Goal: Task Accomplishment & Management: Complete application form

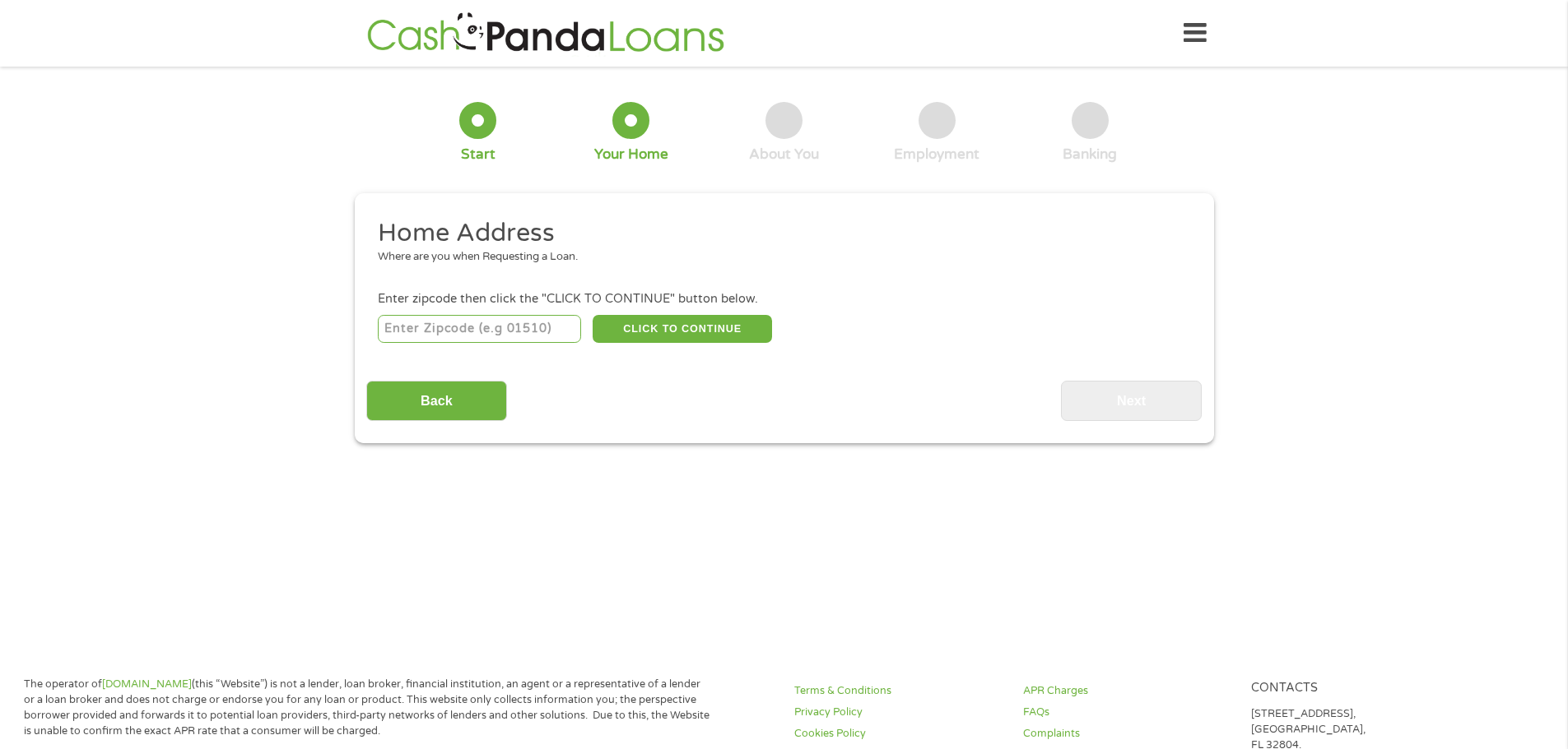
click at [481, 329] on input "number" at bounding box center [479, 329] width 203 height 28
type input "57067"
click at [652, 329] on button "CLICK TO CONTINUE" at bounding box center [682, 329] width 179 height 28
type input "57067"
type input "Utica"
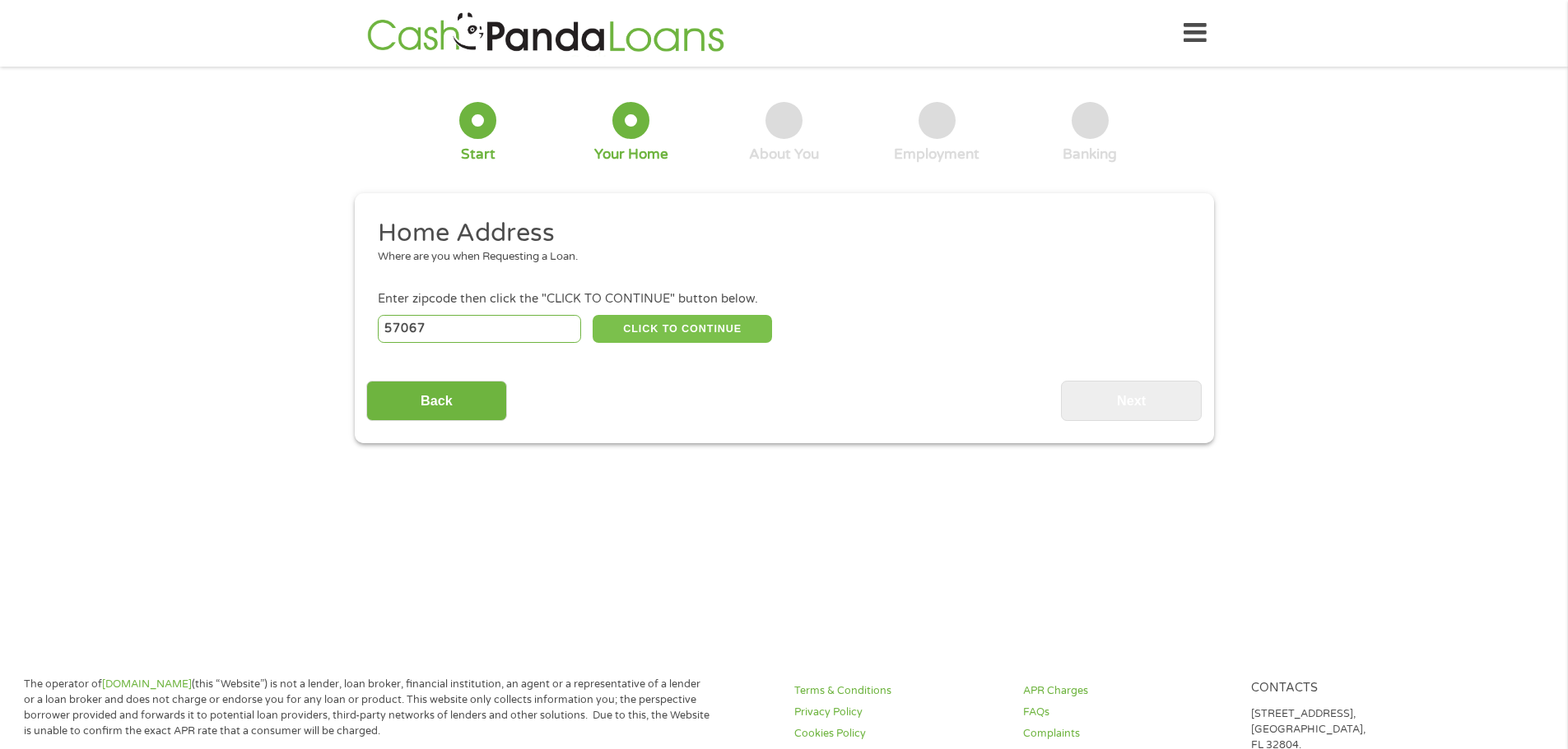
select select "[US_STATE]"
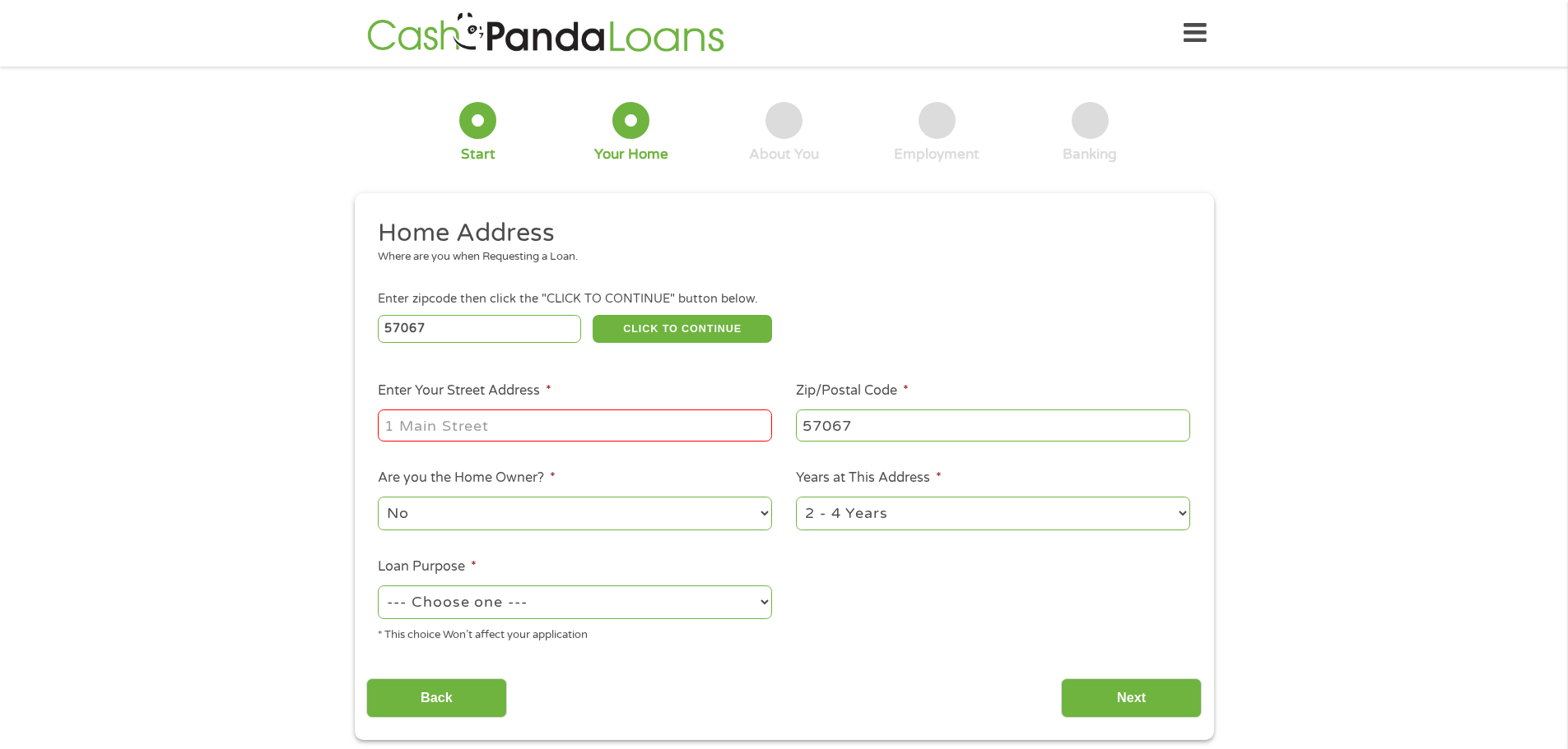
click at [519, 436] on input "Enter Your Street Address *" at bounding box center [575, 426] width 394 height 31
type input "[STREET_ADDRESS]"
click at [755, 514] on select "No Yes" at bounding box center [575, 513] width 394 height 34
select select "yes"
click at [378, 496] on select "No Yes" at bounding box center [575, 513] width 394 height 34
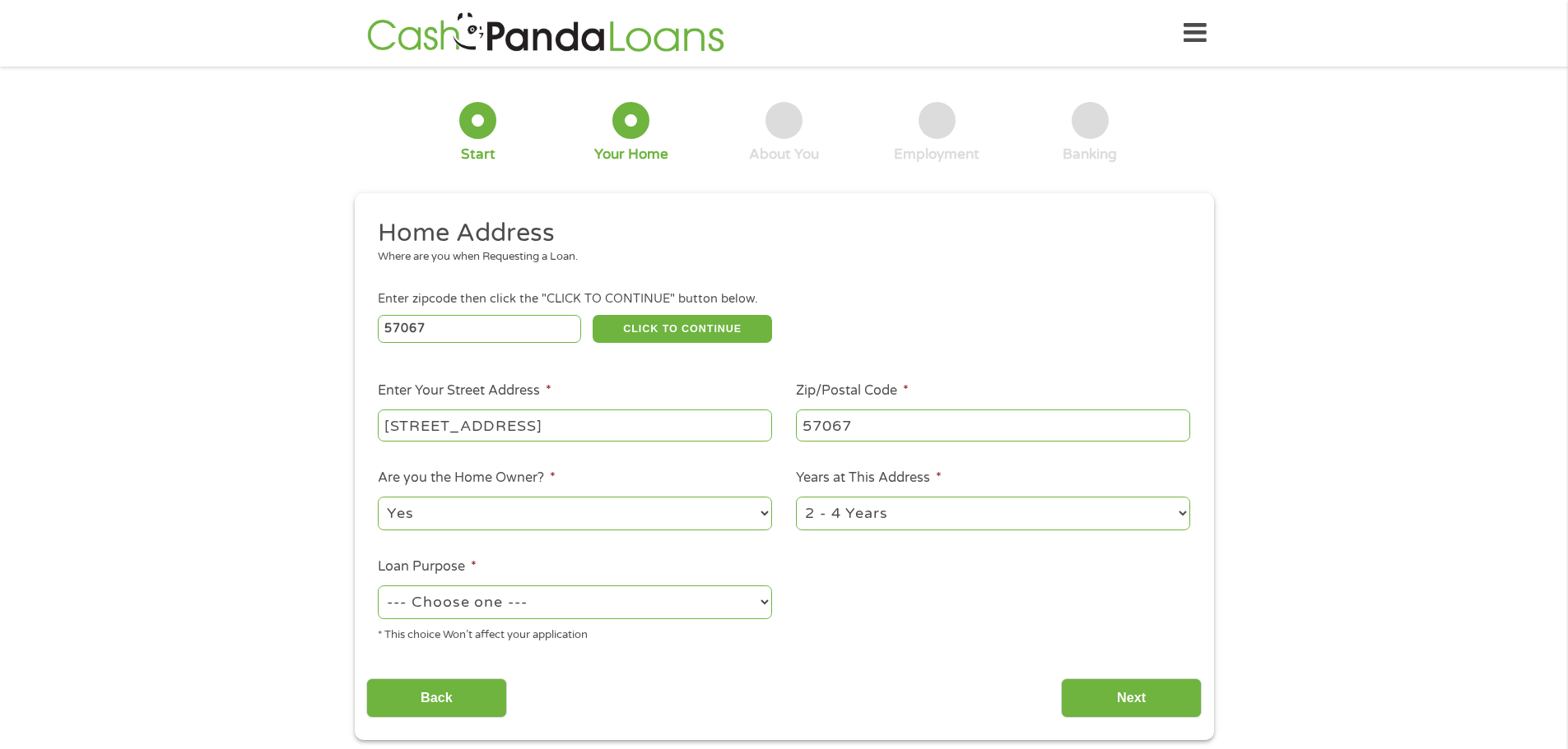
click at [1181, 515] on select "1 Year or less 1 - 2 Years 2 - 4 Years Over 4 Years" at bounding box center [993, 513] width 394 height 34
select select "60months"
click at [796, 496] on select "1 Year or less 1 - 2 Years 2 - 4 Years Over 4 Years" at bounding box center [993, 513] width 394 height 34
click at [763, 599] on select "--- Choose one --- Pay Bills Debt Consolidation Home Improvement Major Purchase…" at bounding box center [575, 602] width 394 height 34
click at [378, 586] on select "--- Choose one --- Pay Bills Debt Consolidation Home Improvement Major Purchase…" at bounding box center [575, 602] width 394 height 34
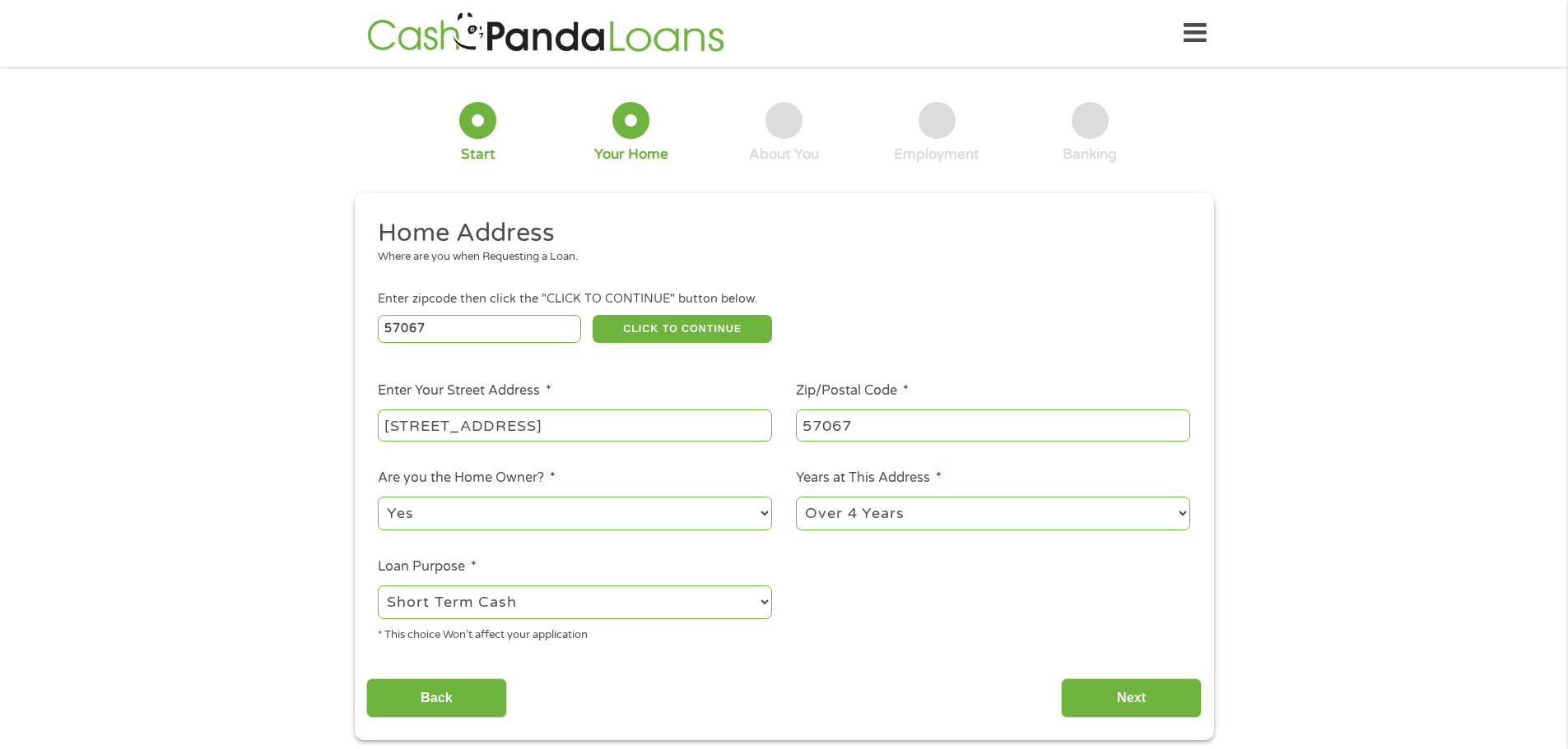
click at [765, 605] on select "--- Choose one --- Pay Bills Debt Consolidation Home Improvement Major Purchase…" at bounding box center [575, 602] width 394 height 34
select select "medicalexpenses"
click at [378, 586] on select "--- Choose one --- Pay Bills Debt Consolidation Home Improvement Major Purchase…" at bounding box center [575, 602] width 394 height 34
click at [1115, 701] on input "Next" at bounding box center [1131, 698] width 141 height 40
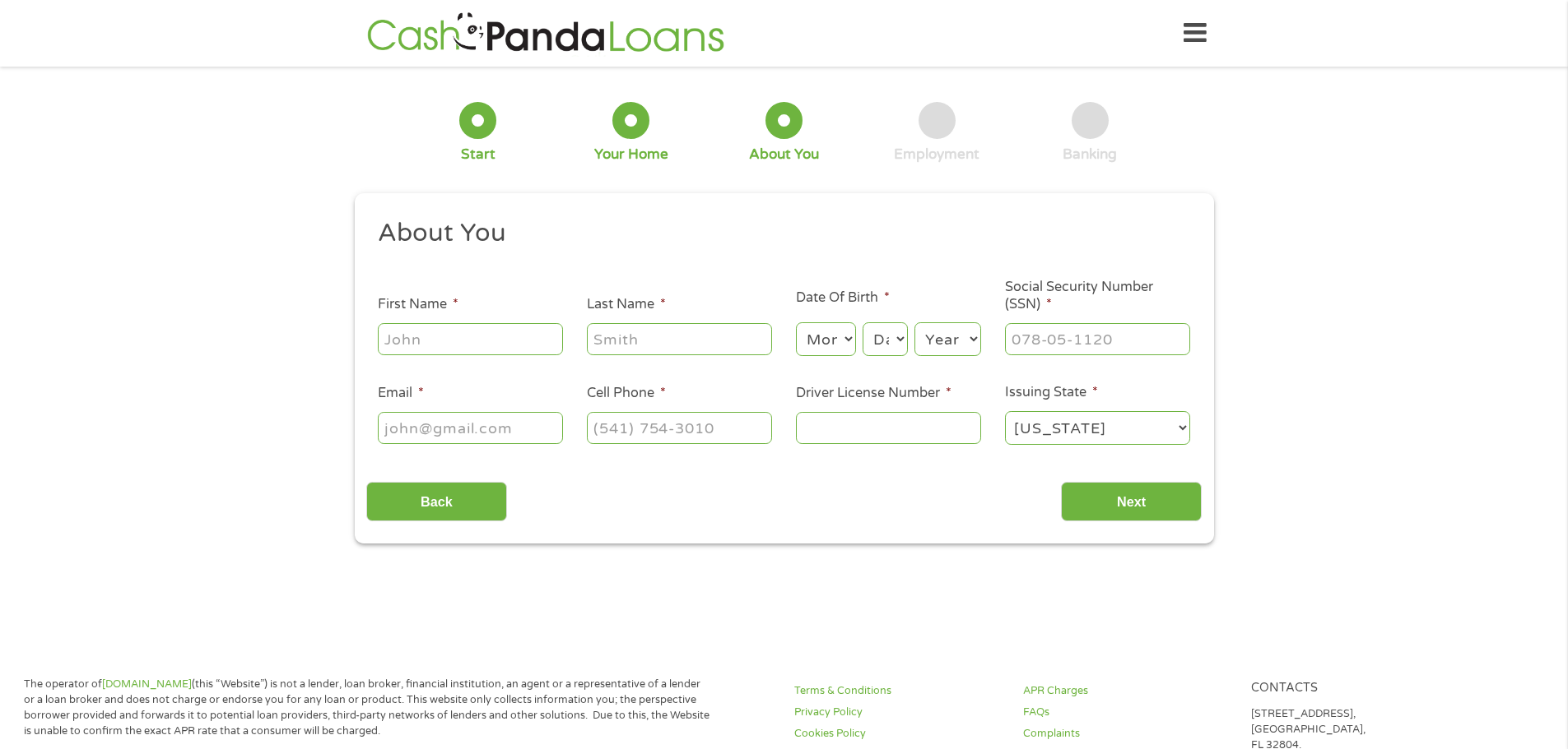
click at [463, 336] on input "First Name *" at bounding box center [470, 339] width 185 height 31
type input "[PERSON_NAME]"
select select "12"
click at [899, 341] on select "Day 1 2 3 4 5 6 7 8 9 10 11 12 13 14 15 16 17 18 19 20 21 22 23 24 25 26 27 28 …" at bounding box center [884, 339] width 45 height 34
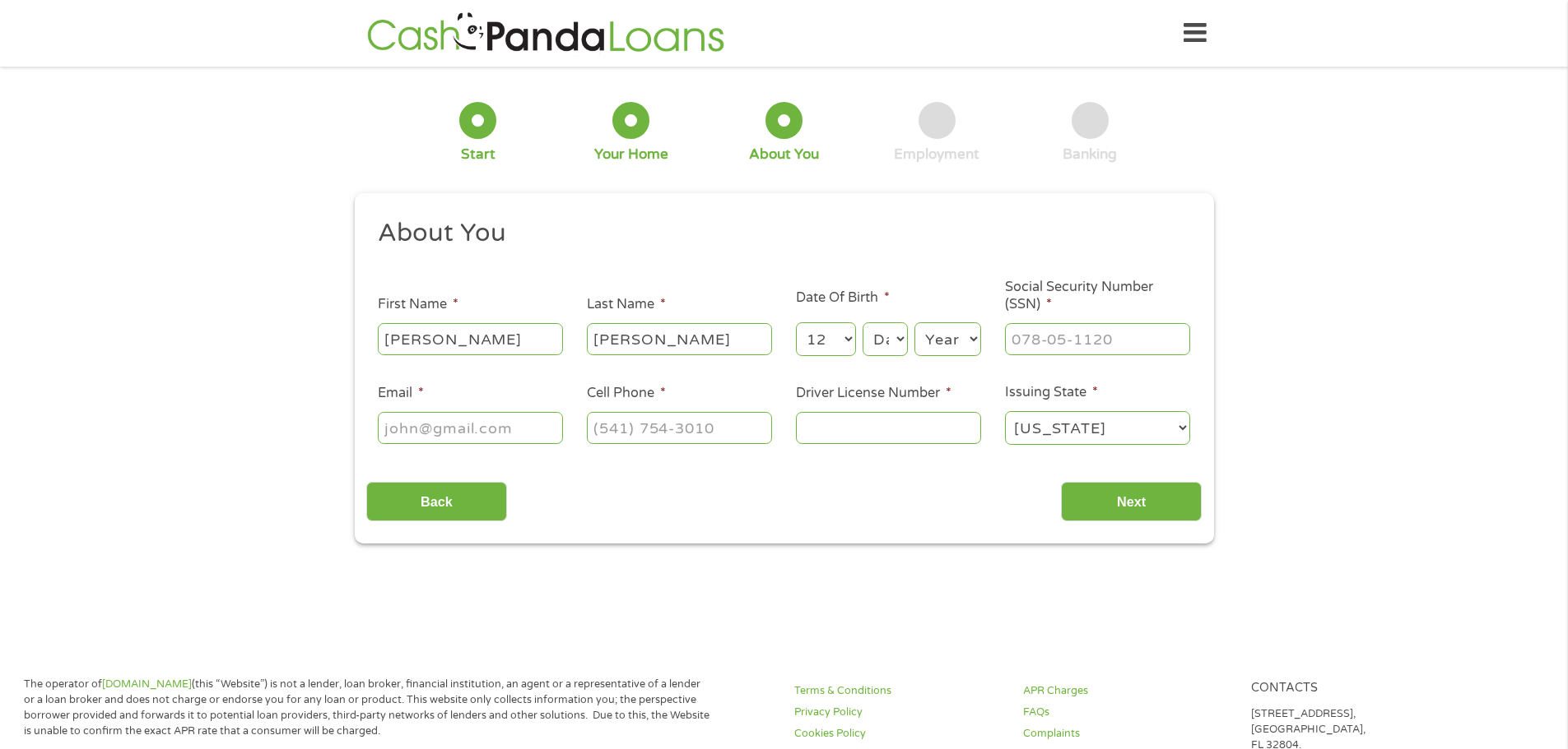
select select "1"
click at [862, 322] on select "Day 1 2 3 4 5 6 7 8 9 10 11 12 13 14 15 16 17 18 19 20 21 22 23 24 25 26 27 28 …" at bounding box center [884, 339] width 45 height 34
click at [974, 341] on select "Year [DATE] 2006 2005 2004 2003 2002 2001 2000 1999 1998 1997 1996 1995 1994 19…" at bounding box center [948, 339] width 66 height 34
select select "1969"
click at [915, 322] on select "Year [DATE] 2006 2005 2004 2003 2002 2001 2000 1999 1998 1997 1996 1995 1994 19…" at bounding box center [948, 339] width 66 height 34
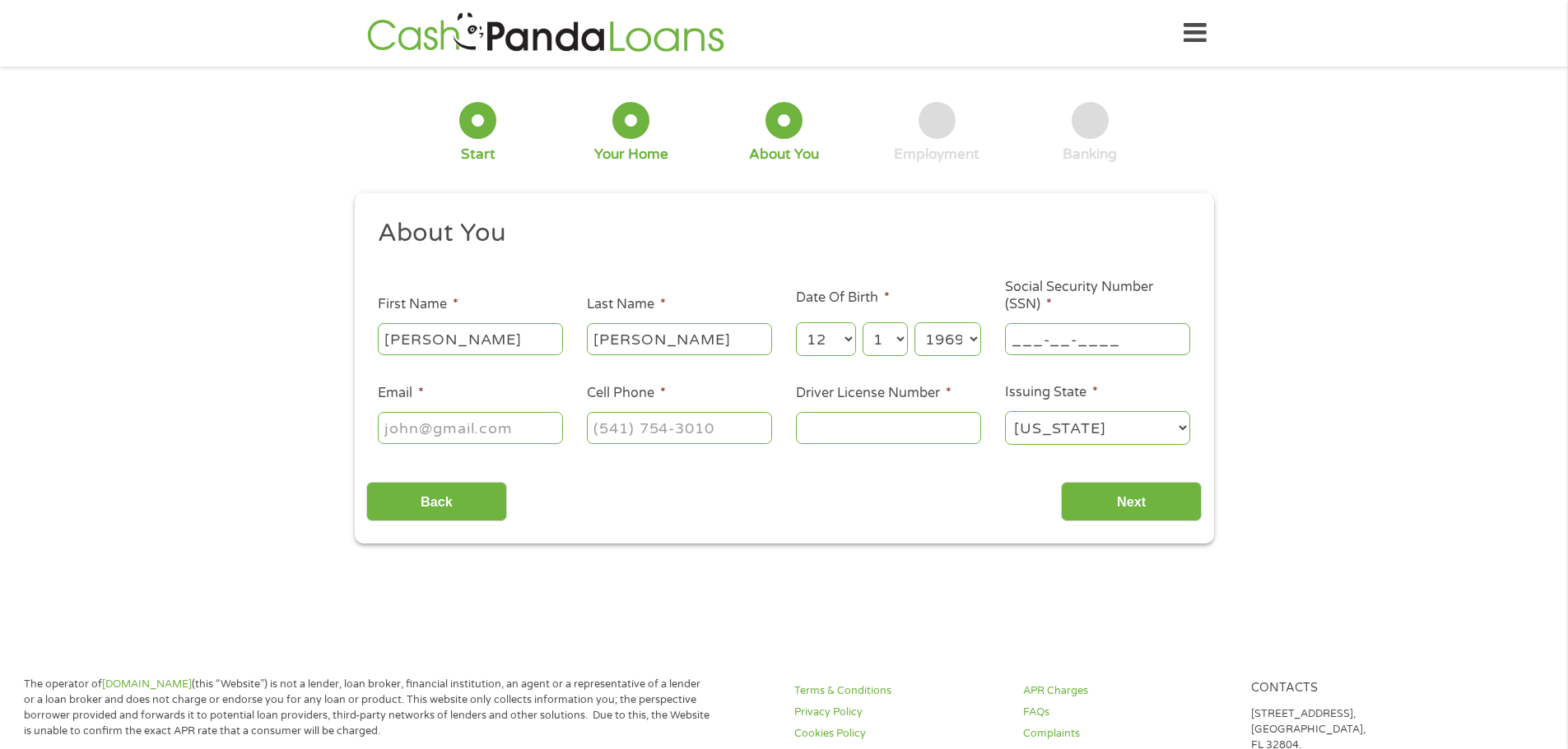
click at [1029, 336] on input "___-__-____" at bounding box center [1098, 339] width 185 height 31
type input "504-98-6785"
click at [510, 435] on input "Email *" at bounding box center [470, 428] width 185 height 31
type input "[EMAIL_ADDRESS][DOMAIN_NAME]"
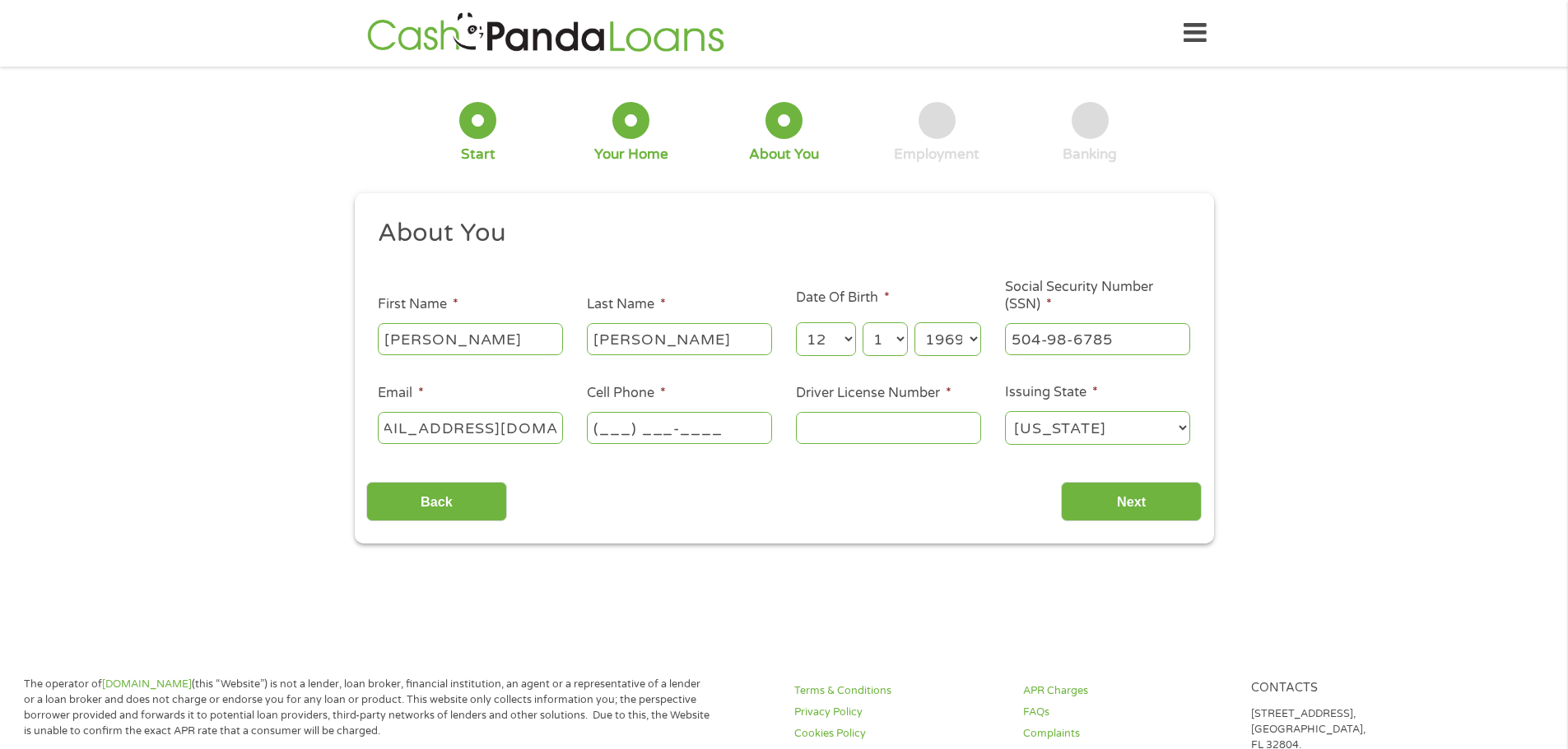
click at [624, 429] on input "(___) ___-____" at bounding box center [679, 428] width 185 height 31
type input "[PHONE_NUMBER]"
click at [856, 423] on input "Driver License Number *" at bounding box center [889, 428] width 185 height 31
type input "00323784"
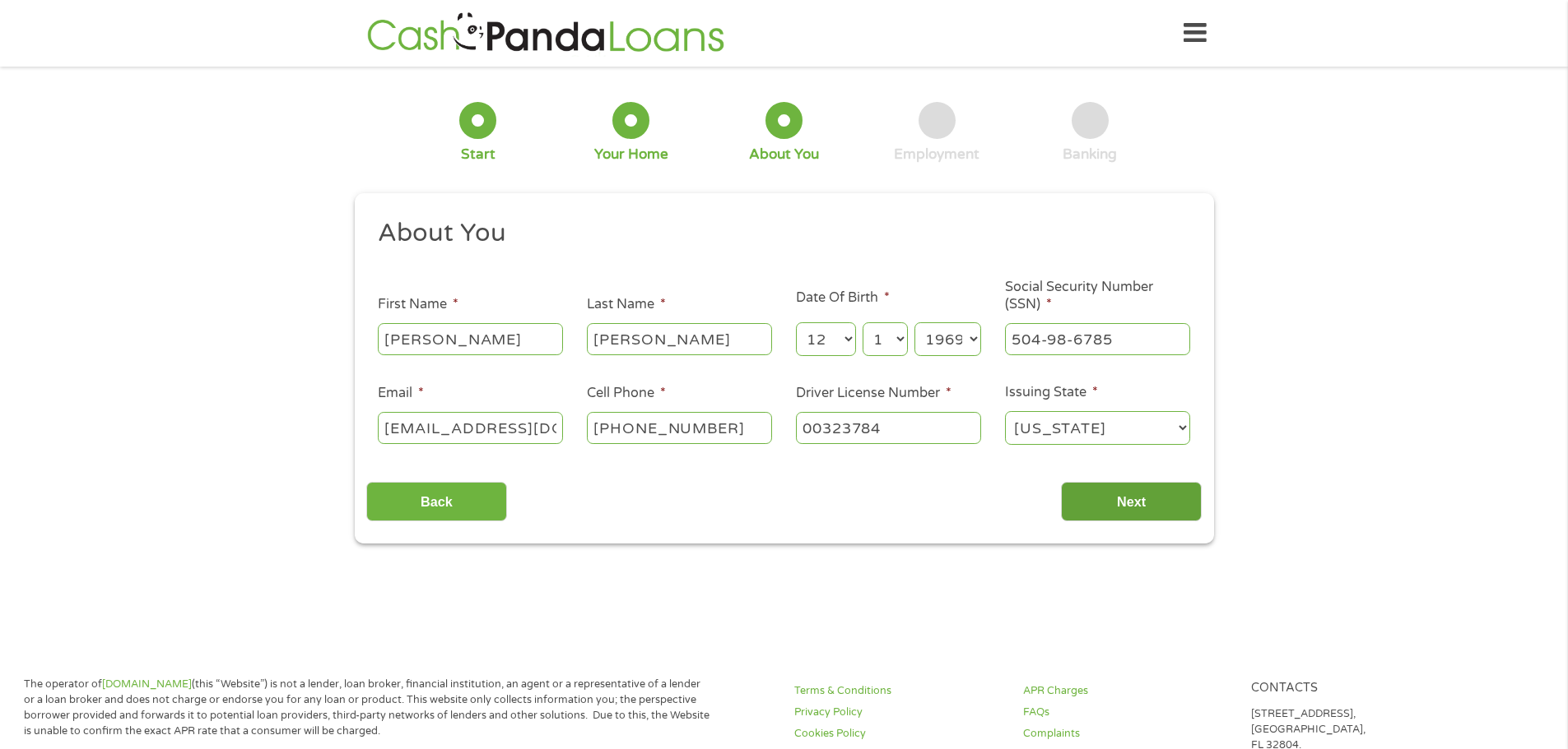
click at [1139, 504] on input "Next" at bounding box center [1131, 503] width 141 height 40
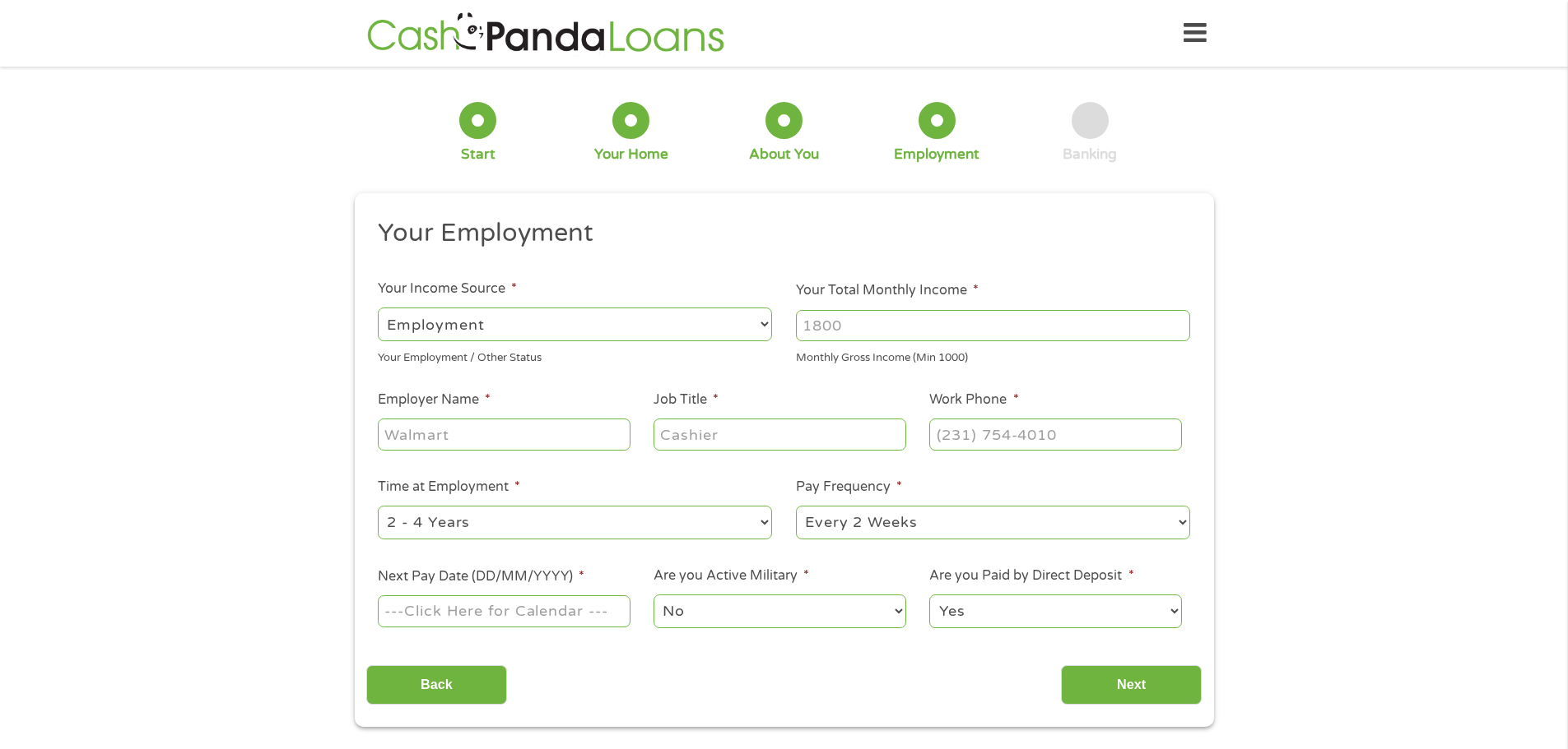
click at [854, 336] on input "Your Total Monthly Income *" at bounding box center [993, 326] width 394 height 31
type input "5200"
click at [520, 438] on input "Employer Name *" at bounding box center [504, 434] width 252 height 31
type input "[GEOGRAPHIC_DATA]"
click at [685, 439] on input "Job Title *" at bounding box center [779, 434] width 252 height 31
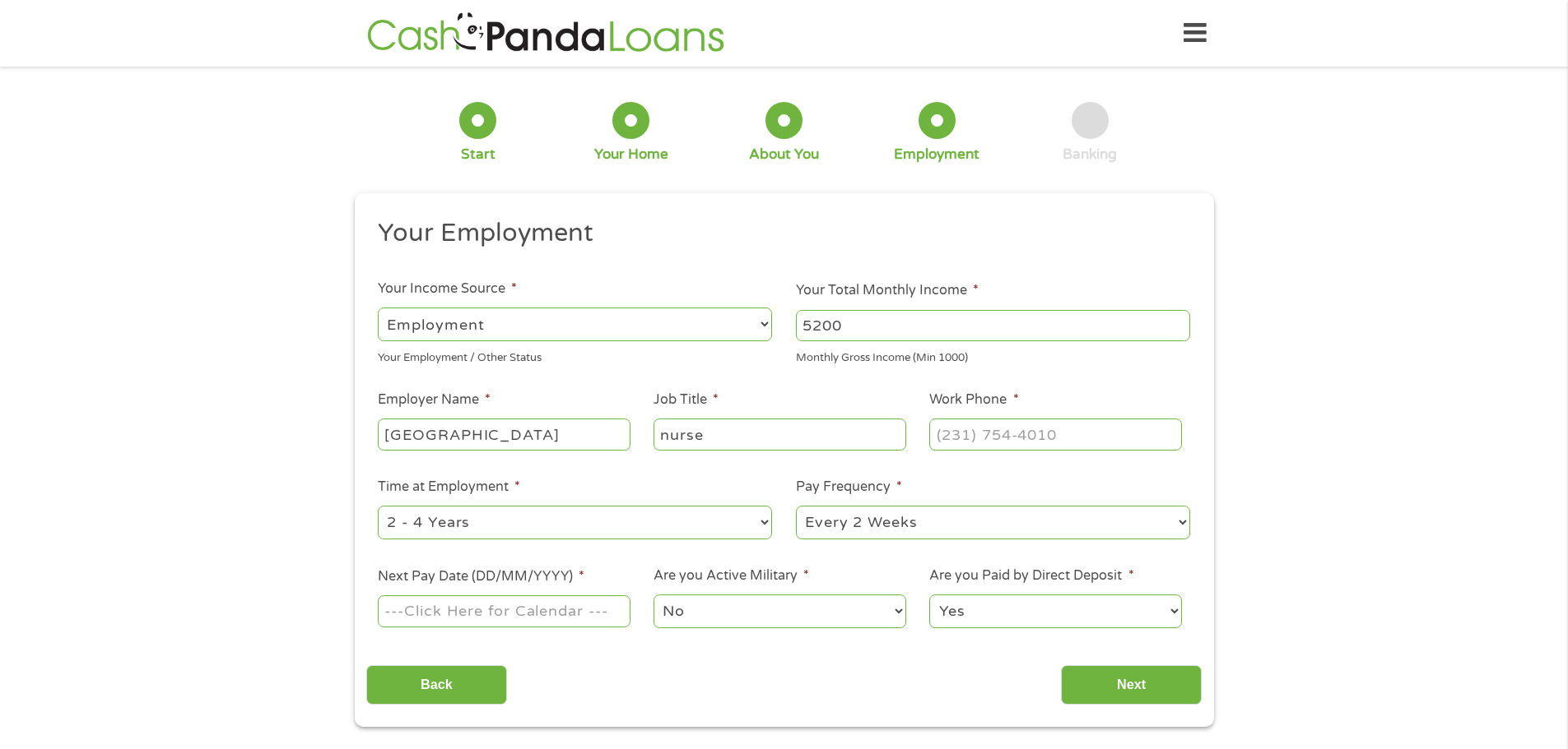
type input "nurse"
click at [1011, 438] on input "(___) ___-____" at bounding box center [1056, 434] width 252 height 31
type input "[PHONE_NUMBER]"
click at [761, 528] on select "--- Choose one --- 1 Year or less 1 - 2 Years 2 - 4 Years Over 4 Years" at bounding box center [575, 523] width 394 height 34
select select "60months"
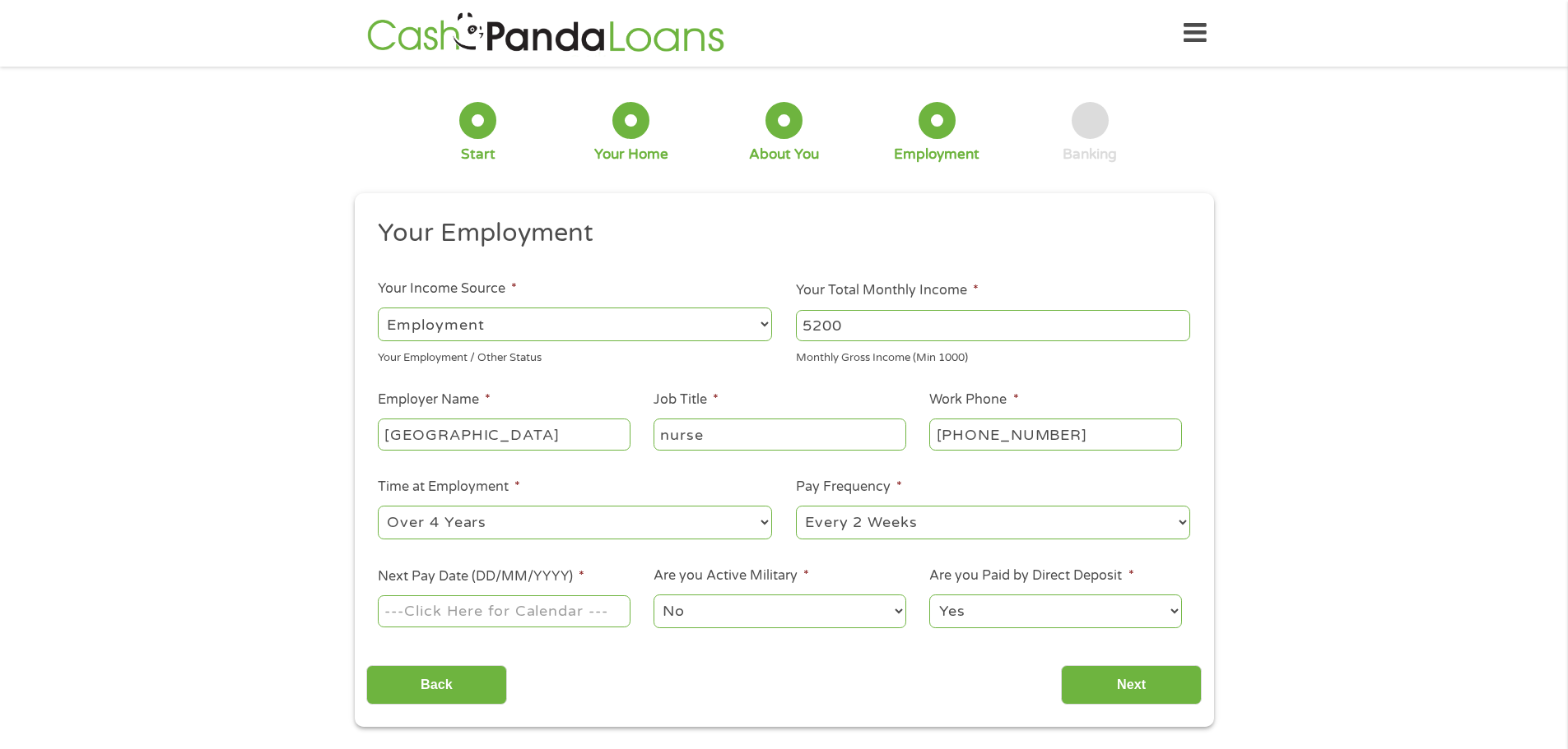
click at [378, 506] on select "--- Choose one --- 1 Year or less 1 - 2 Years 2 - 4 Years Over 4 Years" at bounding box center [575, 523] width 394 height 34
click at [1182, 523] on select "--- Choose one --- Every 2 Weeks Every Week Monthly Semi-Monthly" at bounding box center [993, 523] width 394 height 34
select select "weekly"
click at [796, 506] on select "--- Choose one --- Every 2 Weeks Every Week Monthly Semi-Monthly" at bounding box center [993, 523] width 394 height 34
click at [609, 613] on input "Next Pay Date (DD/MM/YYYY) *" at bounding box center [504, 611] width 252 height 31
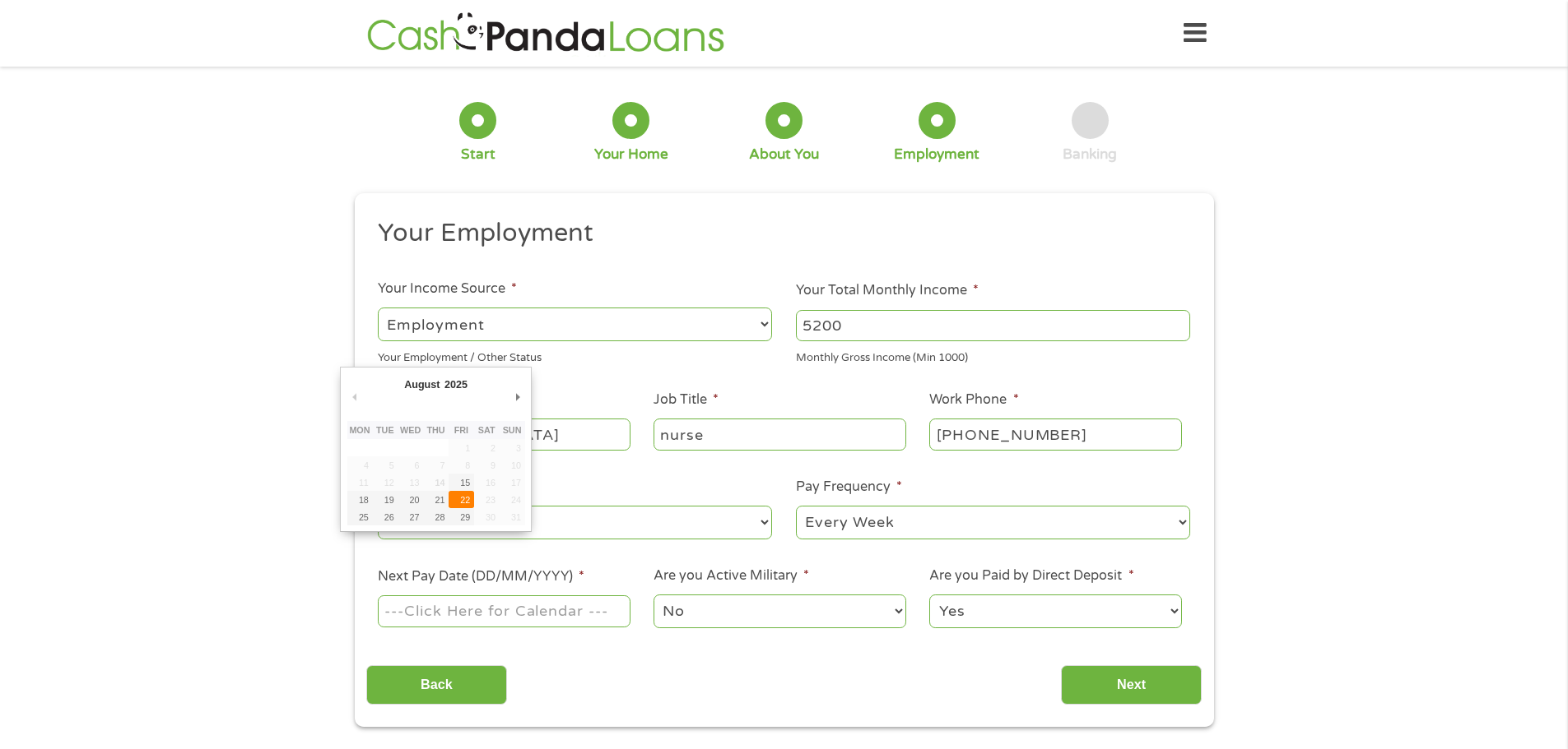
type input "[DATE]"
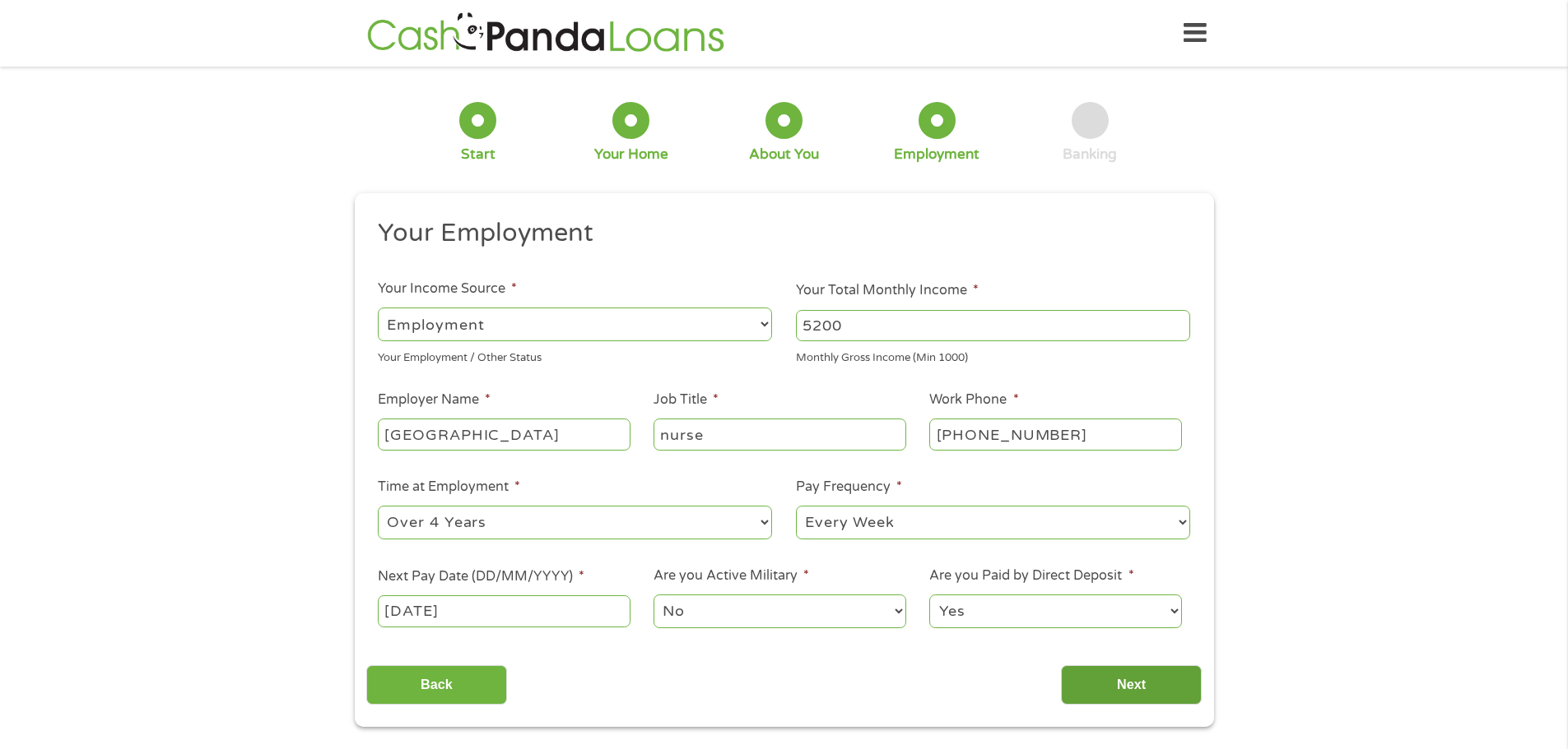
click at [1112, 687] on input "Next" at bounding box center [1131, 685] width 141 height 40
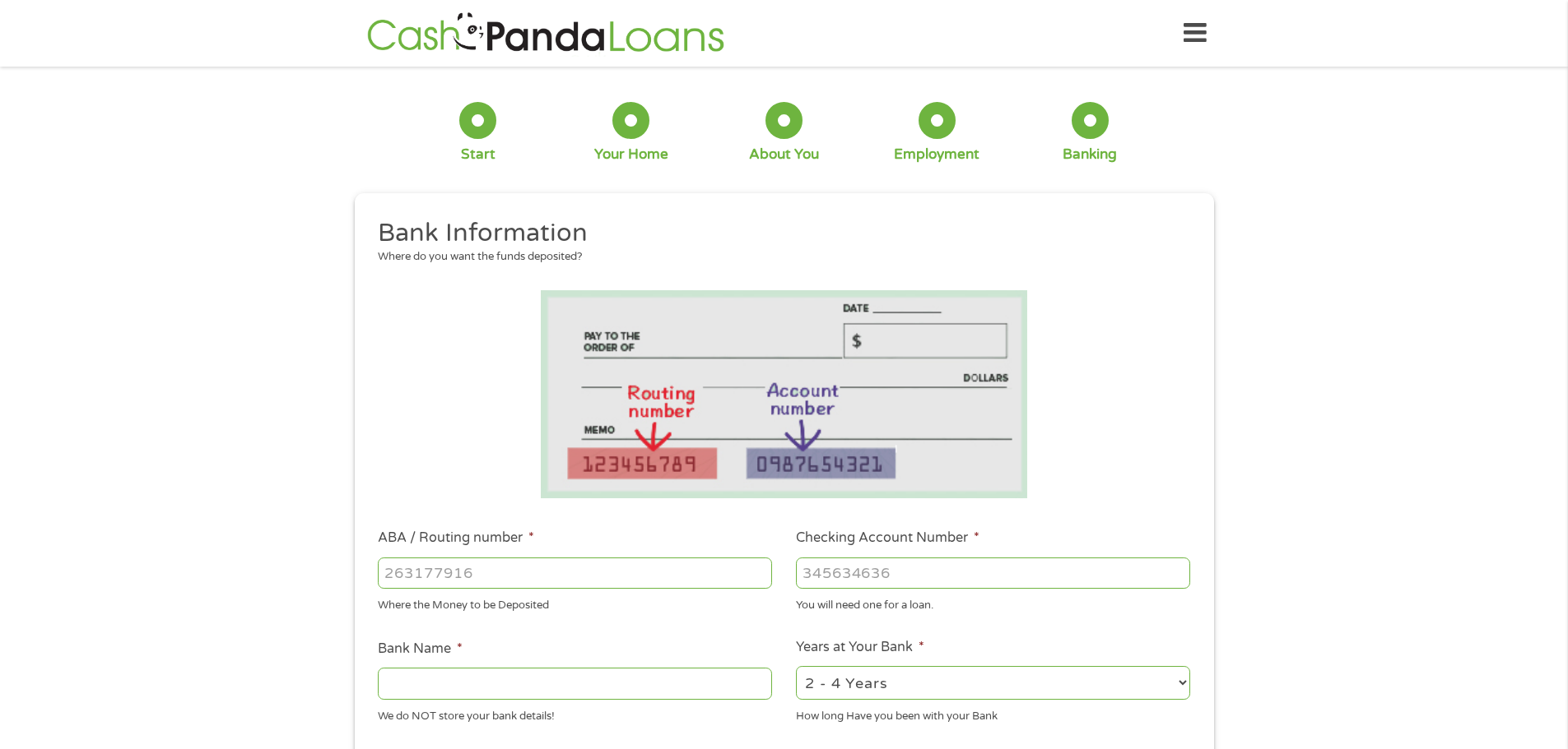
click at [583, 576] on input "ABA / Routing number *" at bounding box center [575, 573] width 394 height 31
type input "092901683"
type input "FIRST INTERSTATE BANK"
type input "092901683"
click at [847, 565] on input "Checking Account Number *" at bounding box center [993, 573] width 394 height 31
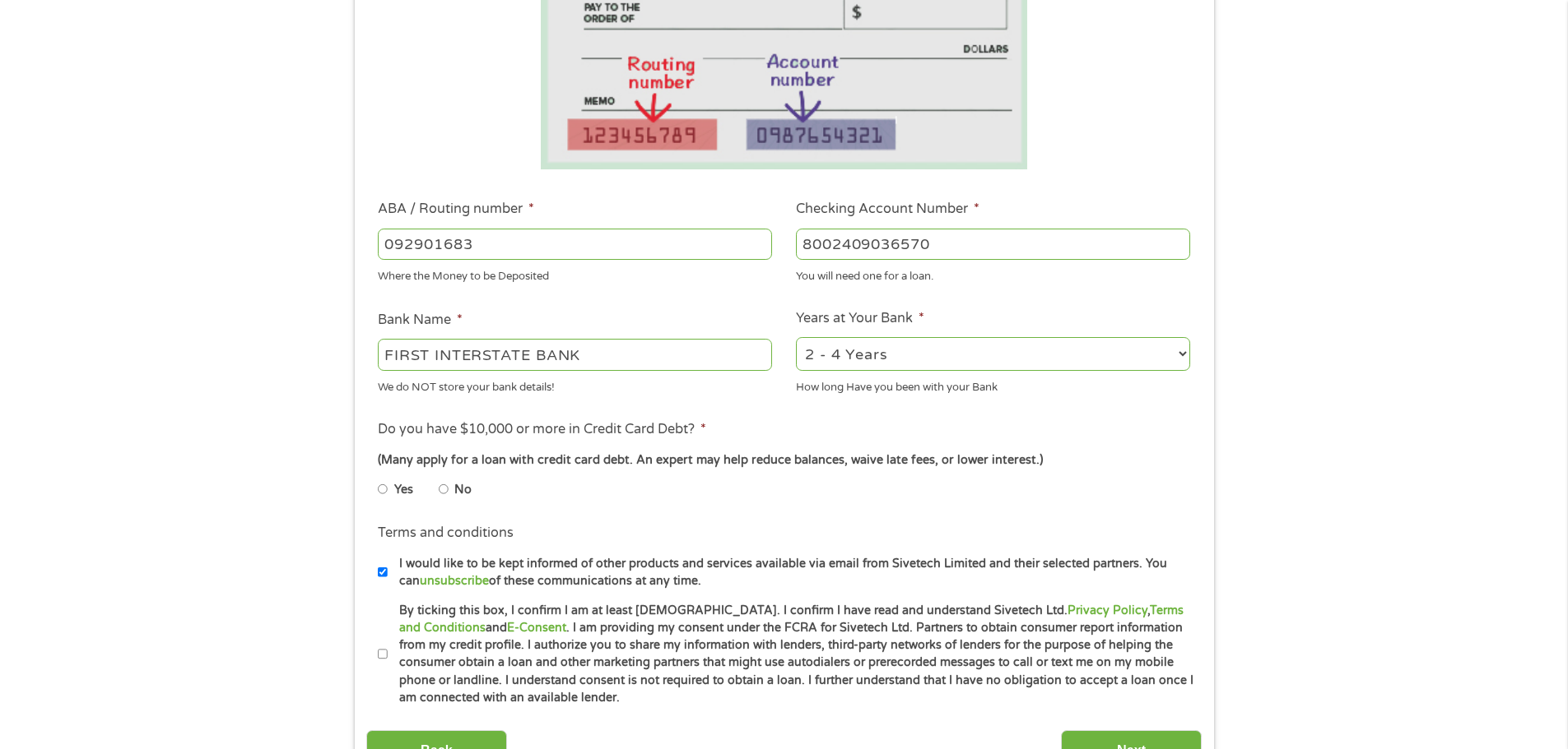
scroll to position [494, 0]
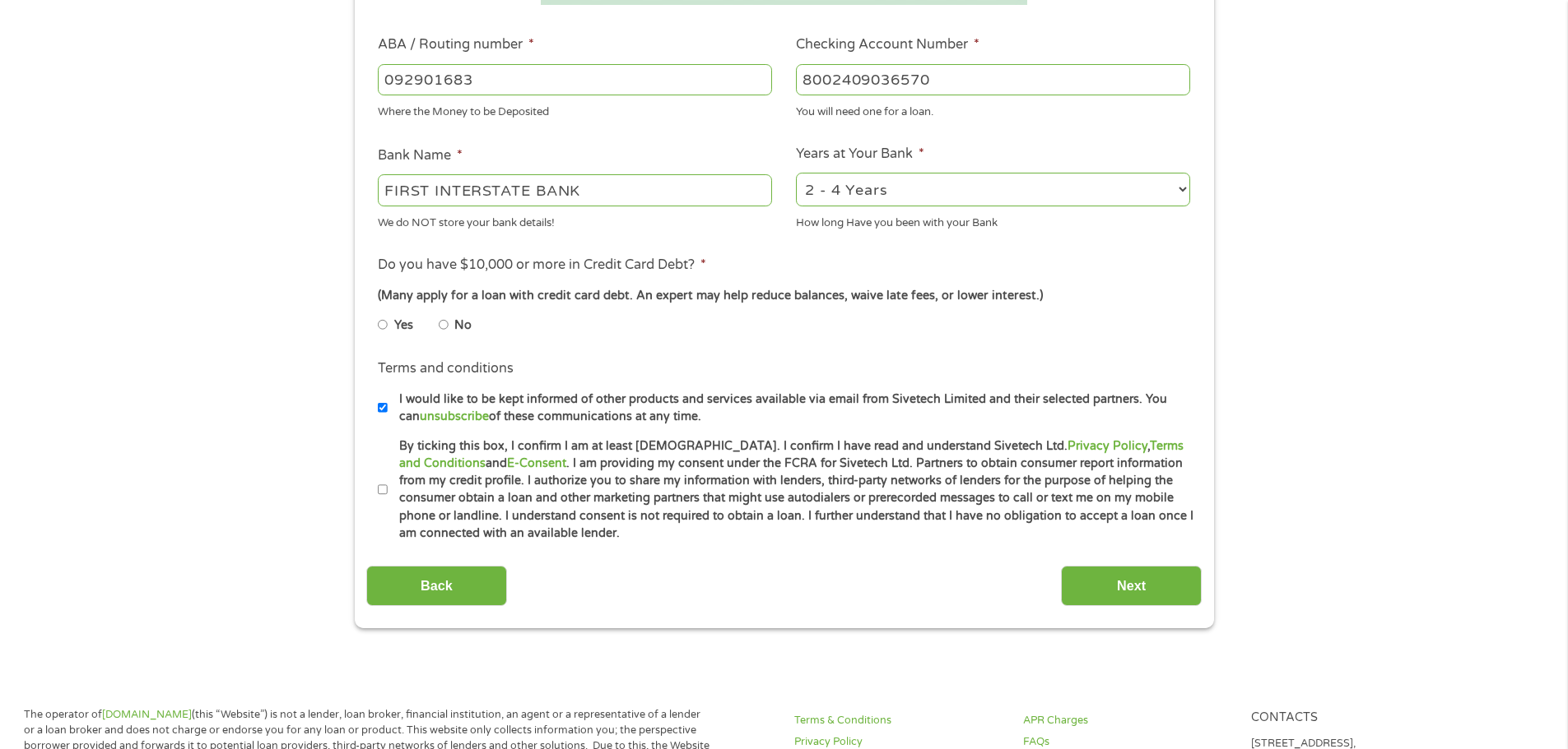
type input "8002409036570"
click at [441, 326] on input "No" at bounding box center [443, 325] width 10 height 26
radio input "true"
click at [382, 489] on input "By ticking this box, I confirm I am at least [DEMOGRAPHIC_DATA]. I confirm I ha…" at bounding box center [382, 490] width 10 height 26
checkbox input "true"
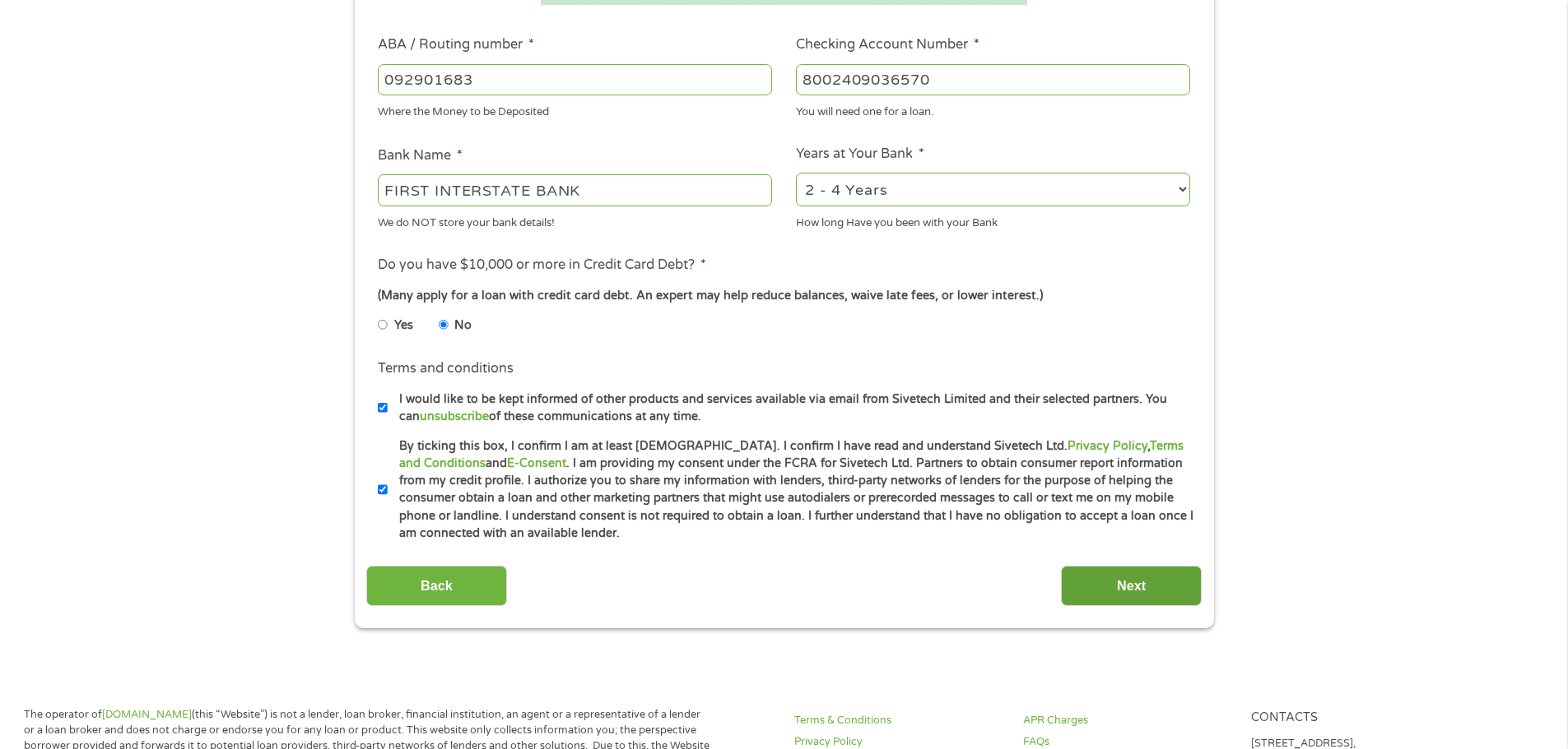
click at [1127, 587] on input "Next" at bounding box center [1131, 586] width 141 height 40
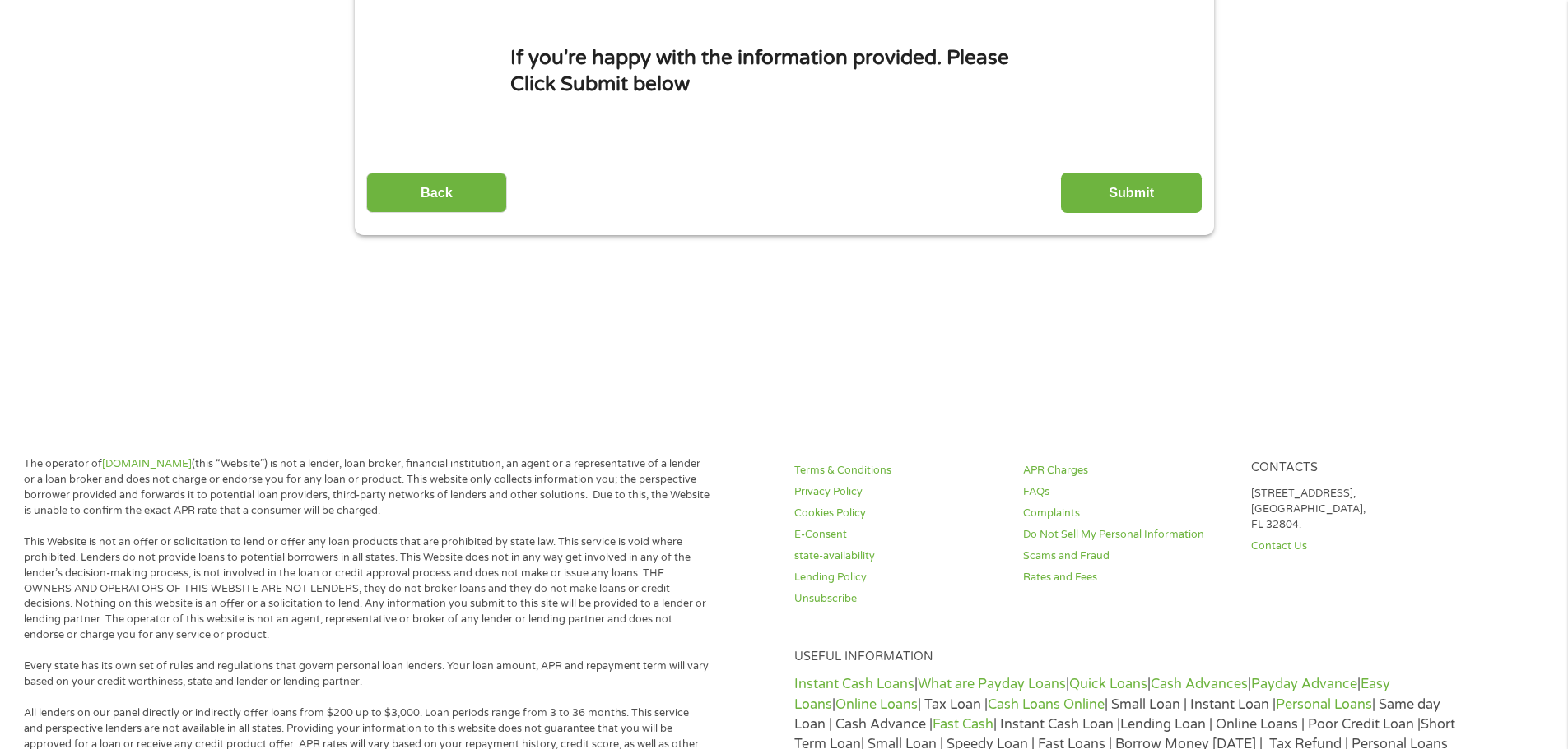
scroll to position [0, 0]
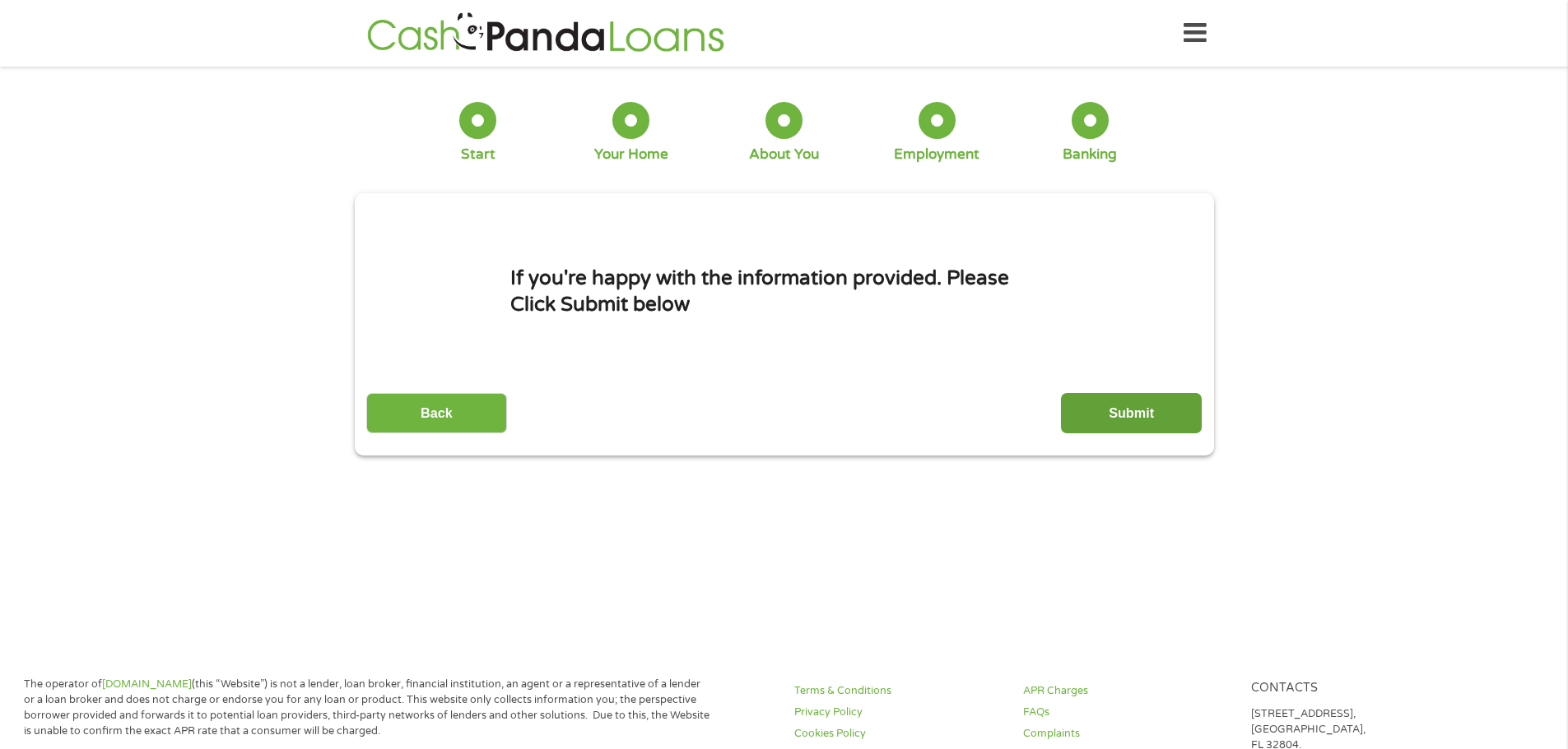
click at [1127, 414] on input "Submit" at bounding box center [1131, 413] width 141 height 40
